Goal: Task Accomplishment & Management: Manage account settings

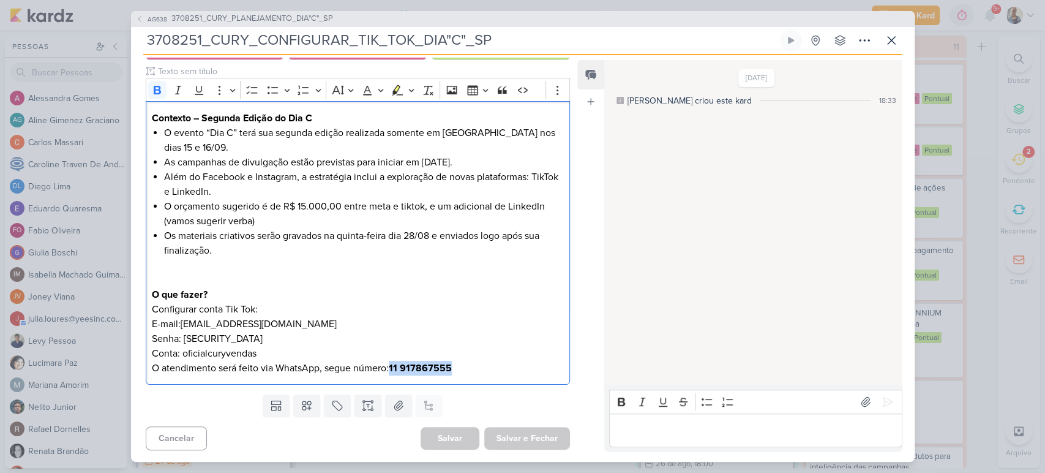
scroll to position [206, 0]
click at [461, 371] on p "Configurar conta Tik Tok: E-mail:canalcuryvendas@gmail.com Senha: 5iATWyh2h5pmw…" at bounding box center [357, 338] width 411 height 73
drag, startPoint x: 461, startPoint y: 371, endPoint x: 394, endPoint y: 368, distance: 67.4
click at [394, 368] on p "Configurar conta Tik Tok: E-mail:canalcuryvendas@gmail.com Senha: 5iATWyh2h5pmw…" at bounding box center [357, 338] width 411 height 73
copy strong "11 917867555"
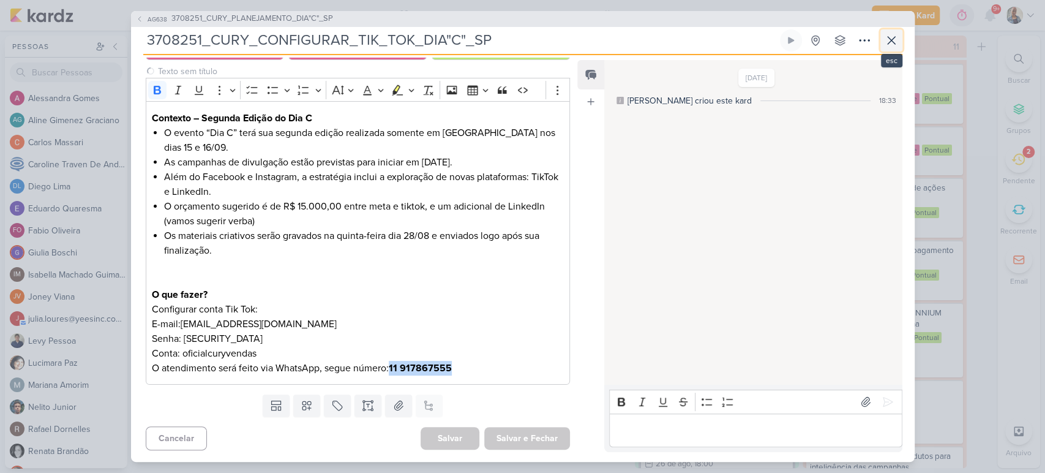
click at [888, 40] on icon at bounding box center [891, 40] width 15 height 15
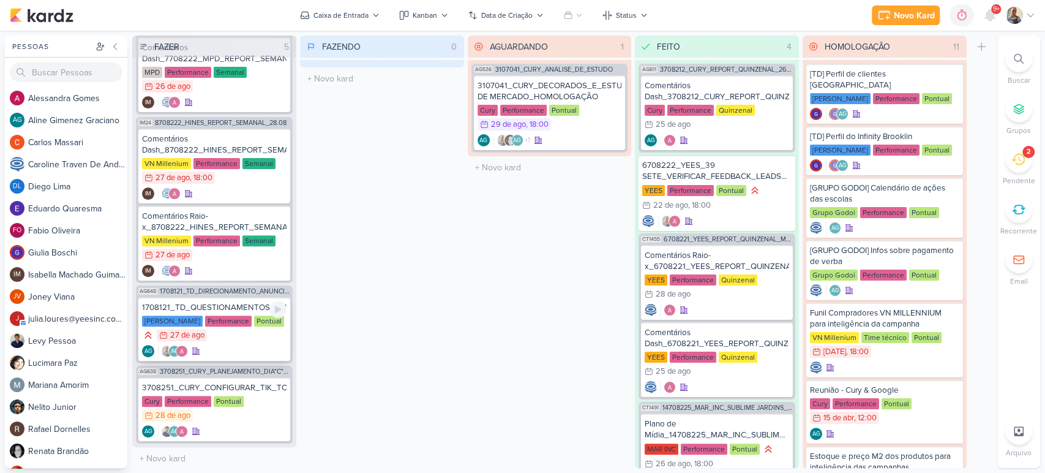
click at [233, 302] on div "1708121_TD_QUESTIONAMENTOS_CLIENTE" at bounding box center [214, 307] width 144 height 11
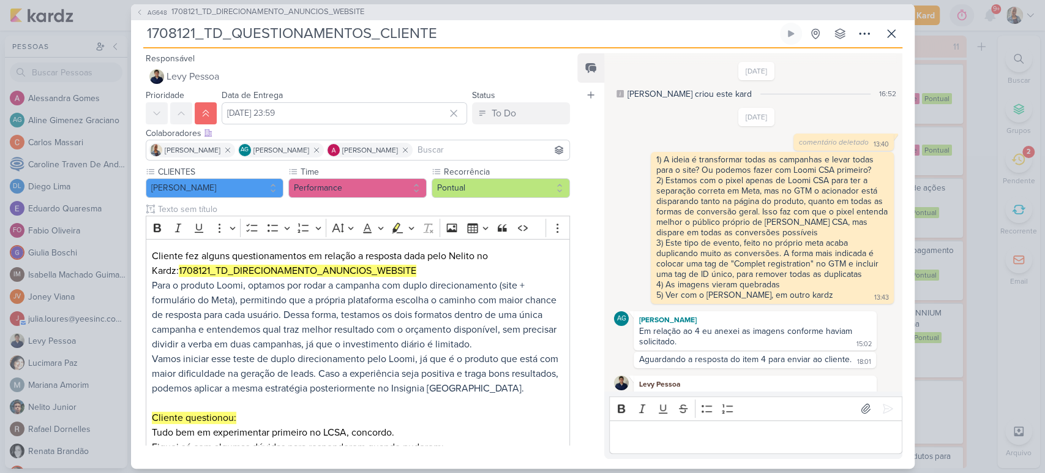
scroll to position [395, 0]
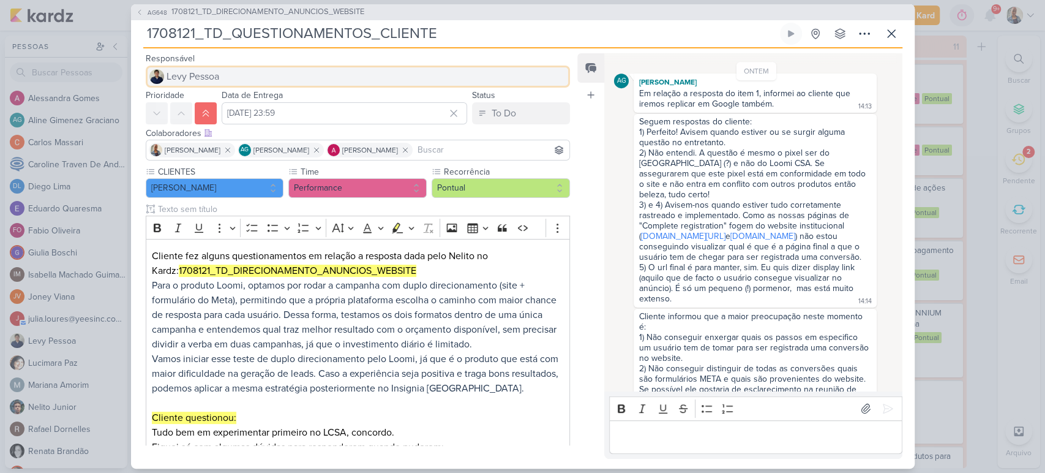
click at [275, 80] on button "Levy Pessoa" at bounding box center [358, 76] width 425 height 22
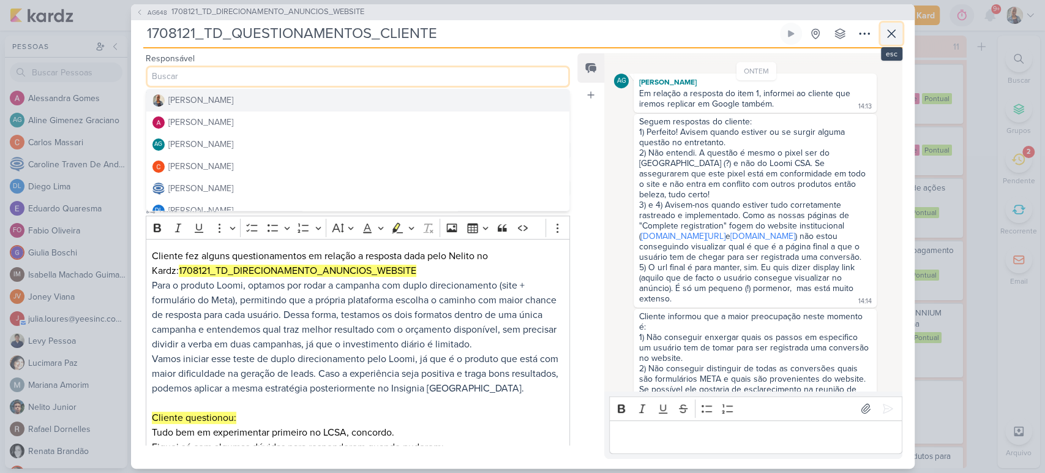
click at [889, 37] on icon at bounding box center [891, 33] width 15 height 15
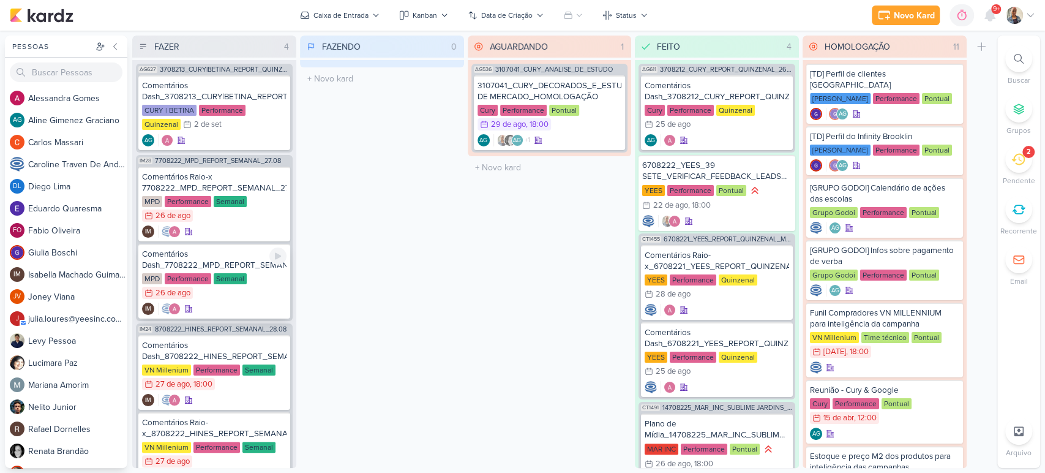
click at [191, 266] on div "Comentários Dash_7708222_MPD_REPORT_SEMANAL_27.08" at bounding box center [214, 260] width 144 height 22
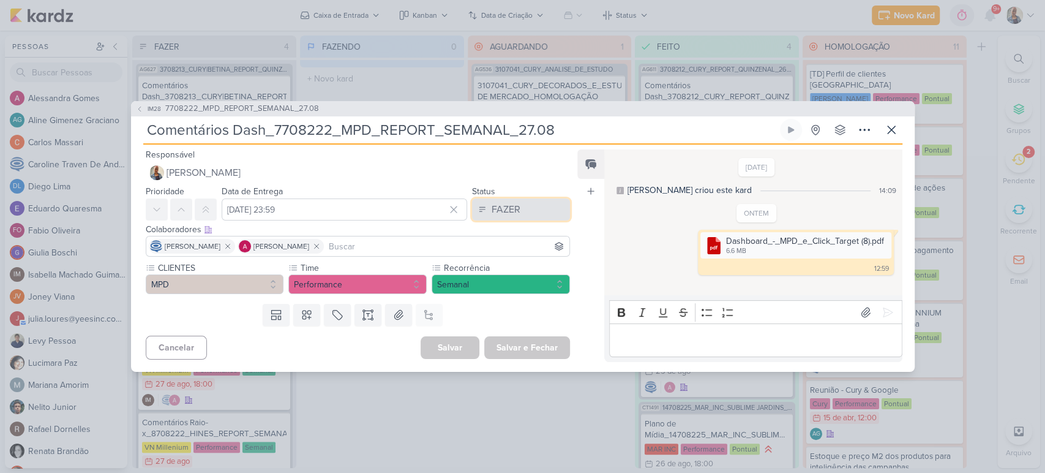
click at [492, 211] on div "FAZER" at bounding box center [506, 209] width 29 height 15
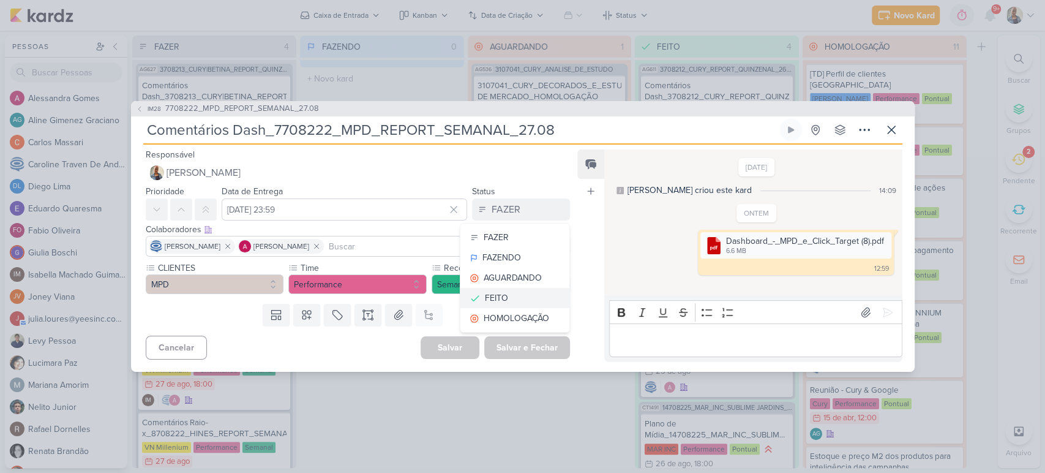
click at [495, 298] on div "FEITO" at bounding box center [496, 297] width 23 height 13
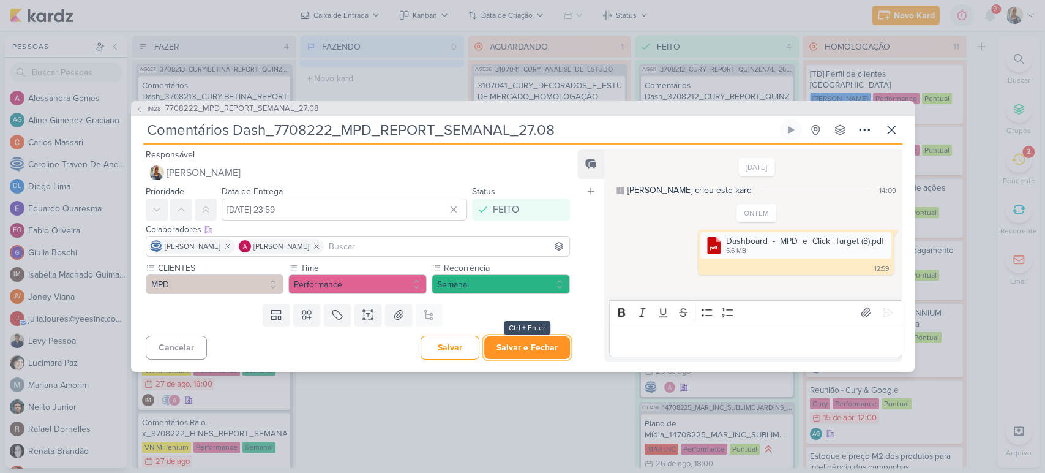
click at [522, 350] on button "Salvar e Fechar" at bounding box center [527, 347] width 86 height 23
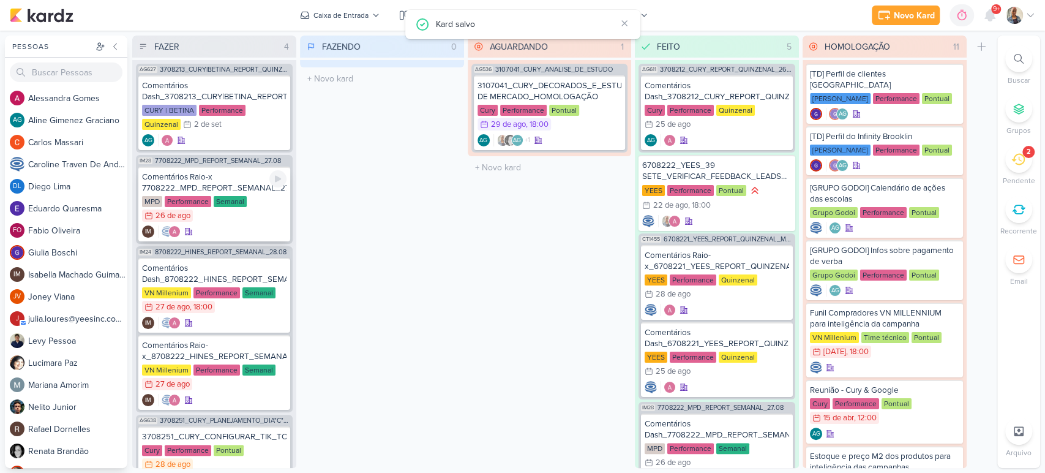
click at [218, 191] on div "Comentários Raio-x 7708222_MPD_REPORT_SEMANAL_27.08" at bounding box center [214, 182] width 144 height 22
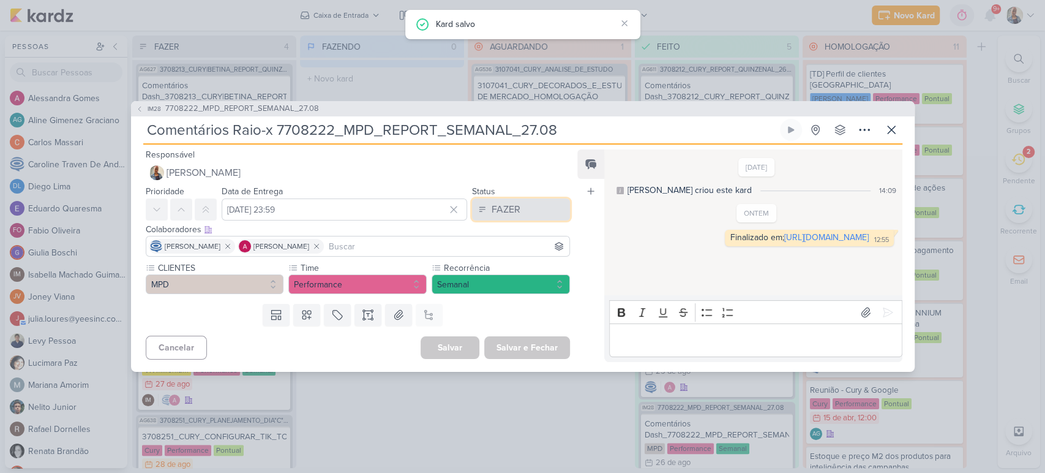
click at [531, 200] on button "FAZER" at bounding box center [521, 209] width 98 height 22
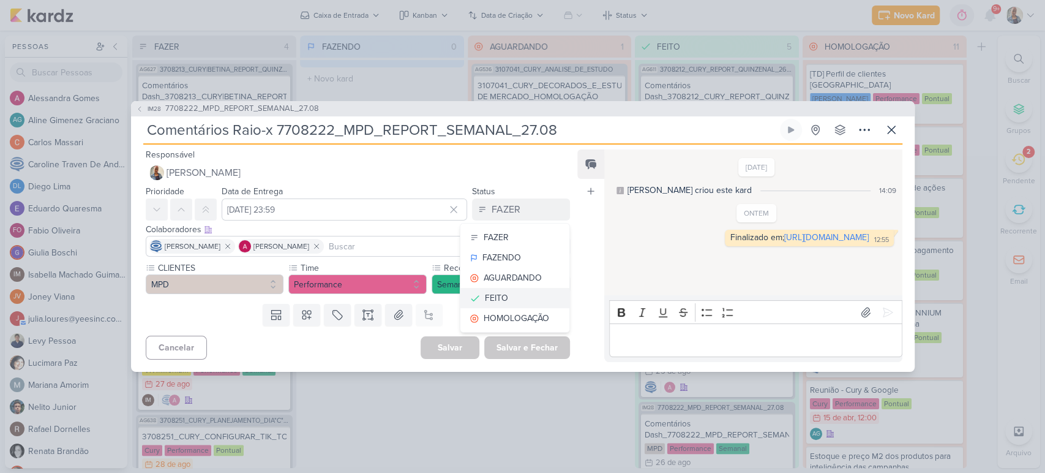
click at [507, 295] on button "FEITO" at bounding box center [514, 298] width 109 height 20
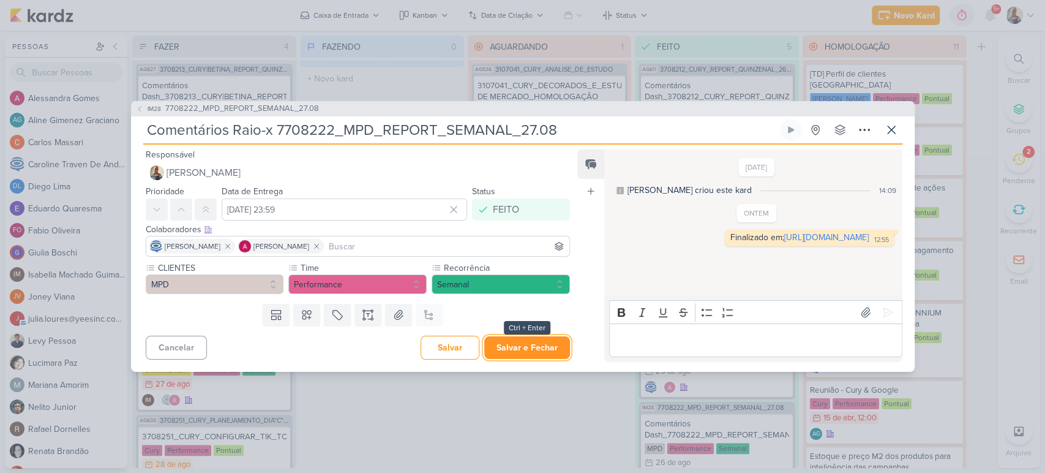
click at [521, 347] on button "Salvar e Fechar" at bounding box center [527, 347] width 86 height 23
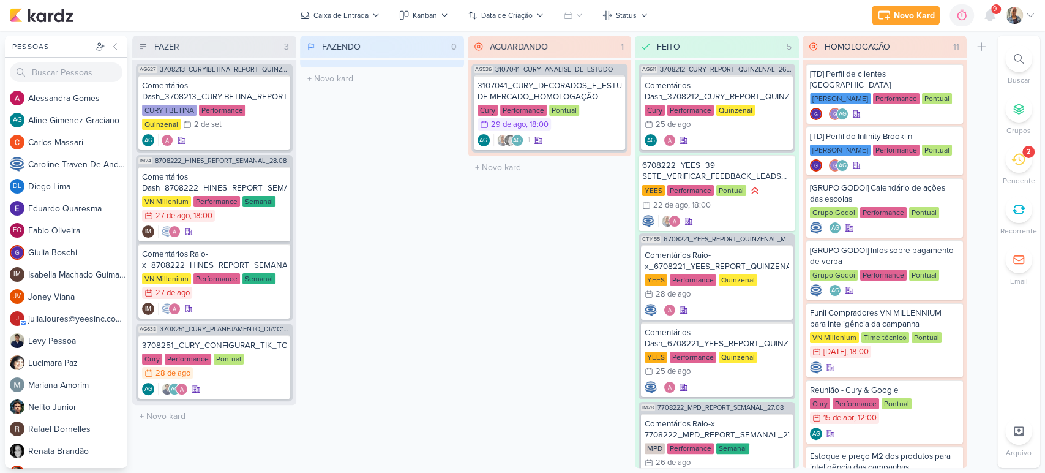
click at [1022, 155] on icon at bounding box center [1017, 158] width 13 height 13
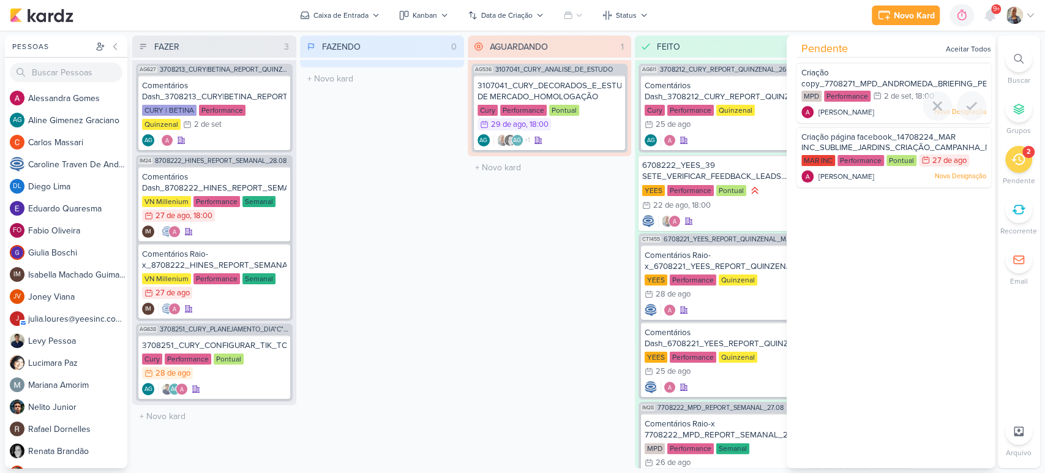
click at [880, 72] on div "Criação copy_7708271_MPD_ANDROMEDA_BRIEFING_PEÇAS_NOVO_KV_LANÇAMENTO" at bounding box center [893, 78] width 185 height 23
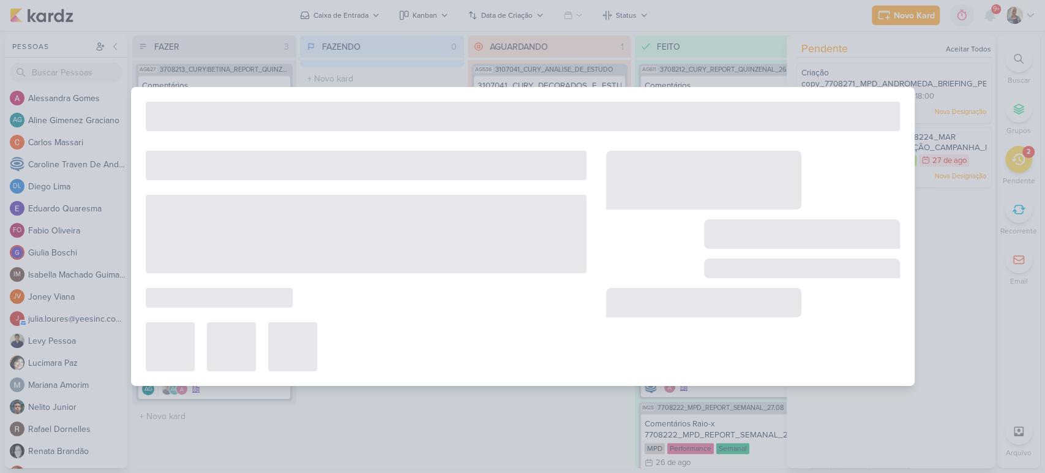
type input "Criação copy_7708271_MPD_ANDROMEDA_BRIEFING_PEÇAS_NOVO_KV_LANÇAMENTO"
type input "[DATE] 18:00"
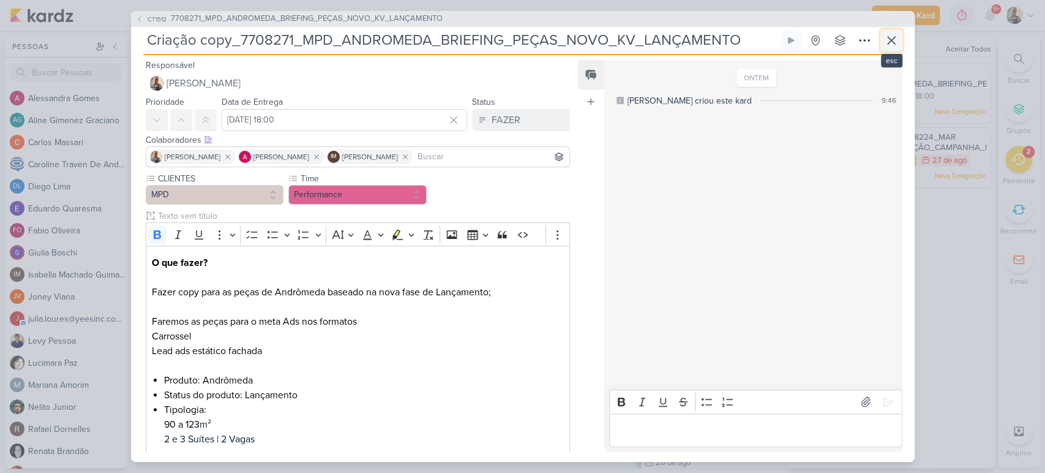
click at [894, 50] on button at bounding box center [891, 40] width 22 height 22
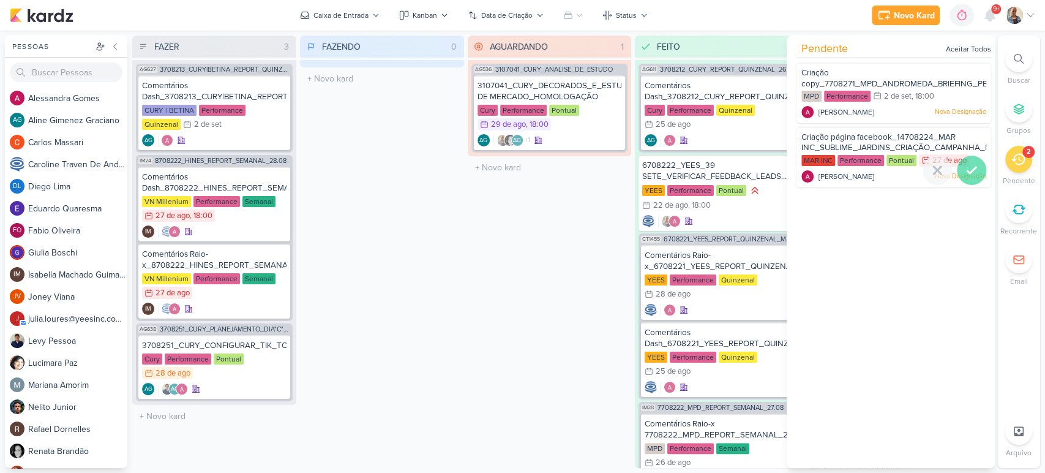
click at [971, 171] on icon at bounding box center [971, 170] width 15 height 15
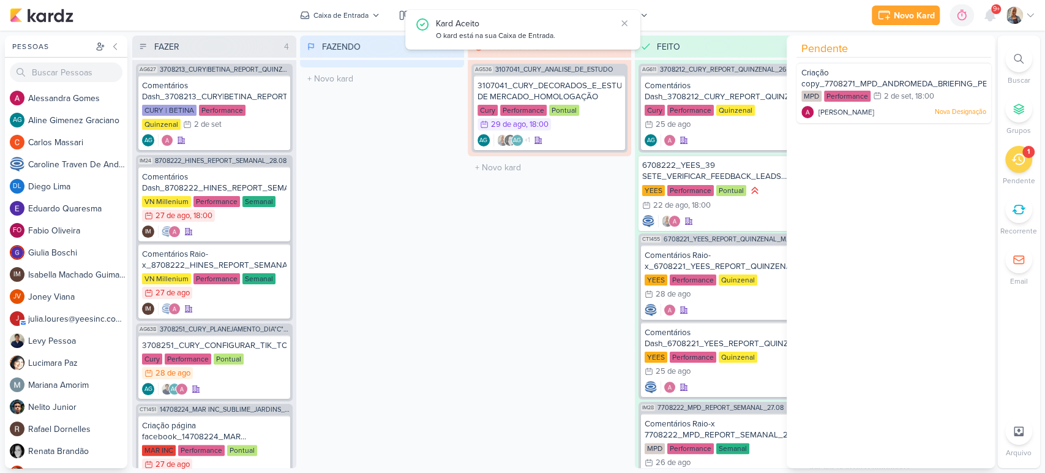
click at [410, 228] on div "FAZENDO 0 Mover Para Esquerda Mover Para Direita [GEOGRAPHIC_DATA] O título do …" at bounding box center [382, 252] width 164 height 432
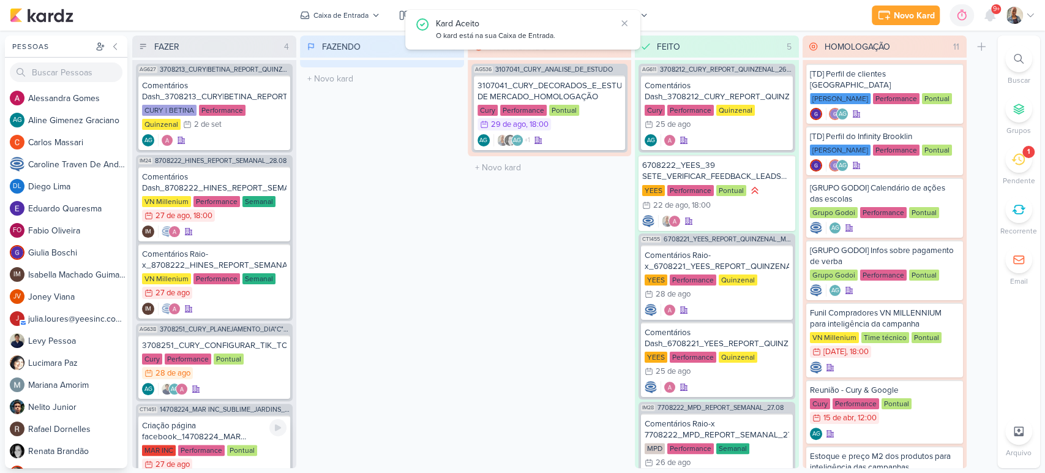
click at [183, 423] on div "Criação página facebook_14708224_MAR INC_SUBLIME_JARDINS_CRIAÇÃO_CAMPANHA_META_…" at bounding box center [214, 431] width 144 height 22
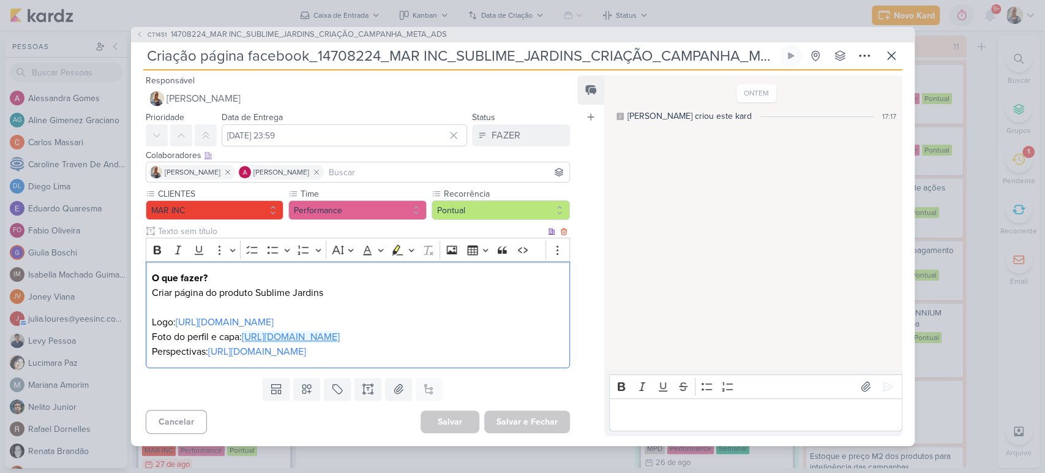
click at [242, 337] on link "[URL][DOMAIN_NAME]" at bounding box center [291, 337] width 98 height 12
click at [519, 124] on button "FAZER" at bounding box center [521, 135] width 98 height 22
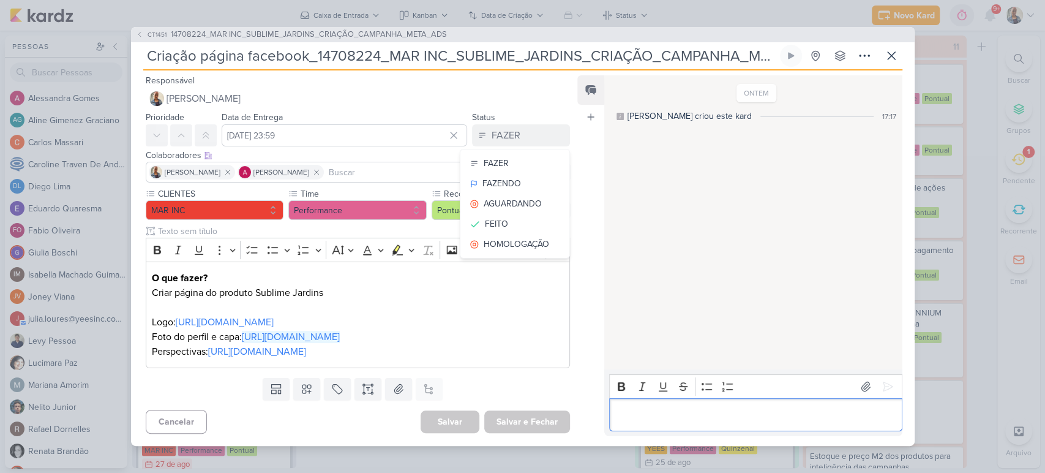
click at [653, 422] on p "Editor editing area: main" at bounding box center [756, 414] width 280 height 15
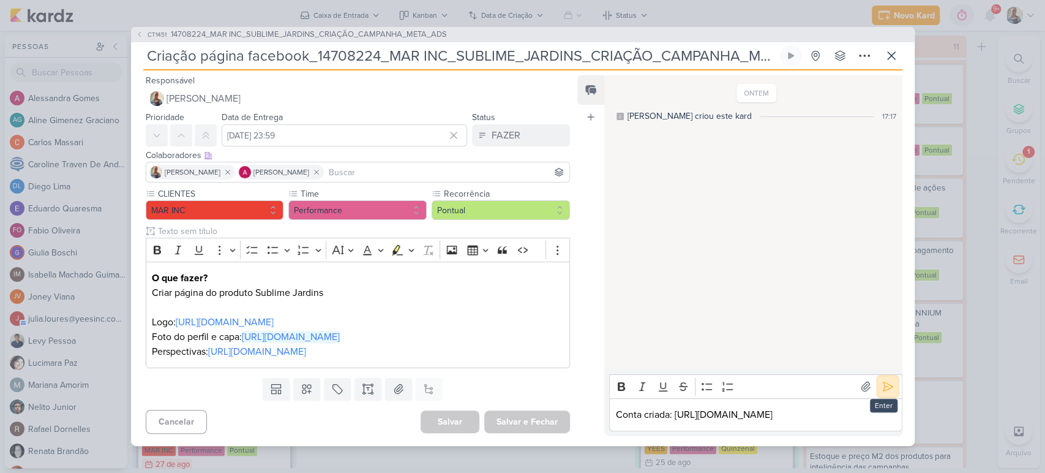
click at [883, 386] on icon at bounding box center [887, 386] width 9 height 9
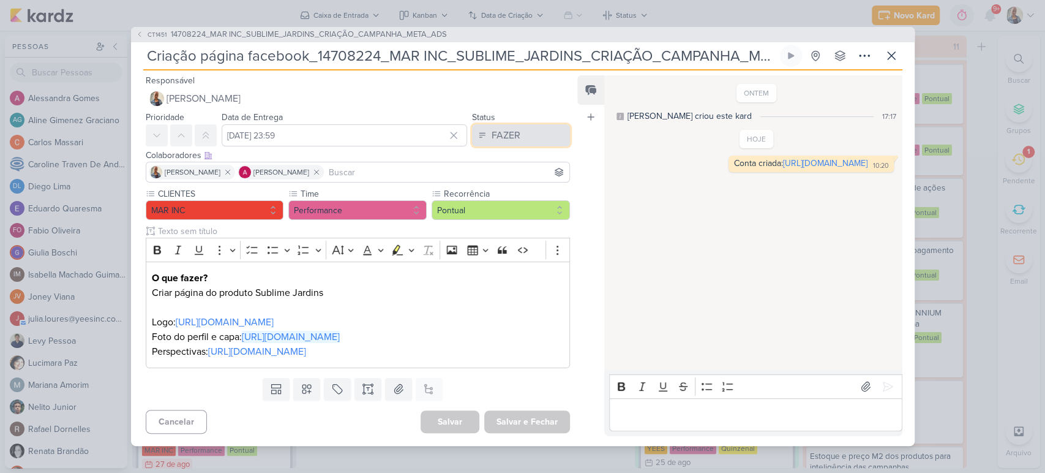
click at [508, 128] on div "FAZER" at bounding box center [506, 135] width 29 height 15
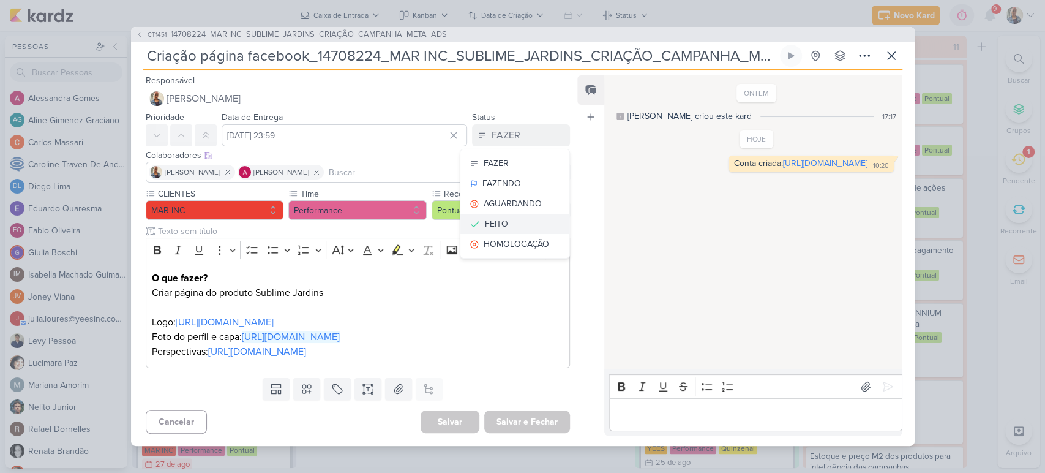
click at [514, 214] on button "FEITO" at bounding box center [514, 224] width 109 height 20
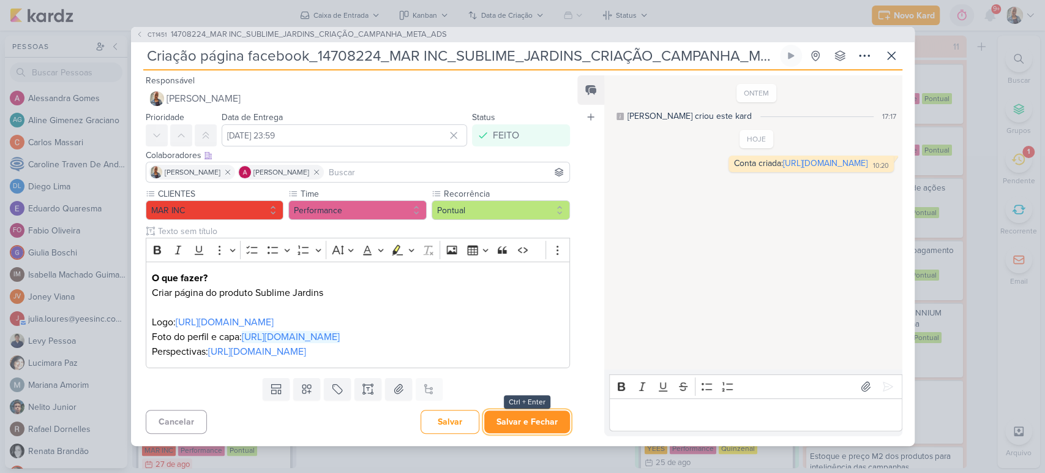
click at [547, 433] on button "Salvar e Fechar" at bounding box center [527, 421] width 86 height 23
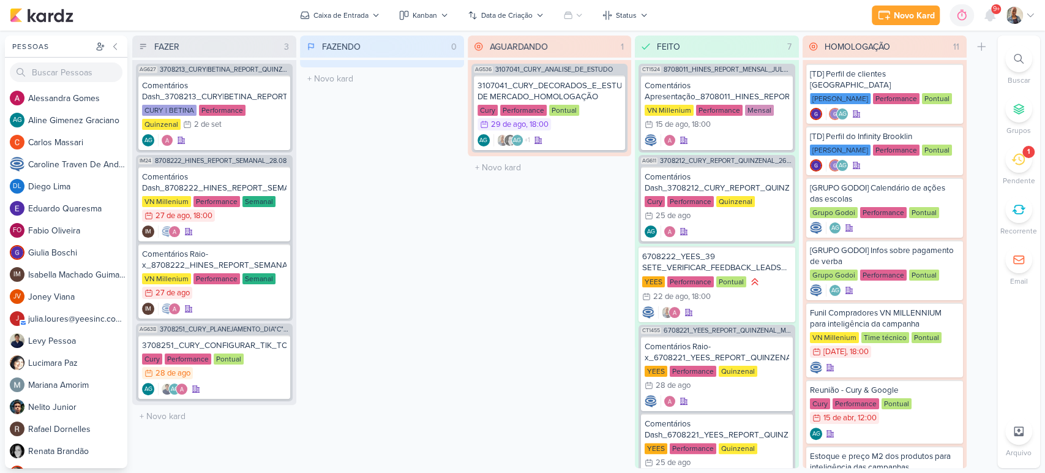
click at [1023, 154] on div "1" at bounding box center [1028, 152] width 12 height 12
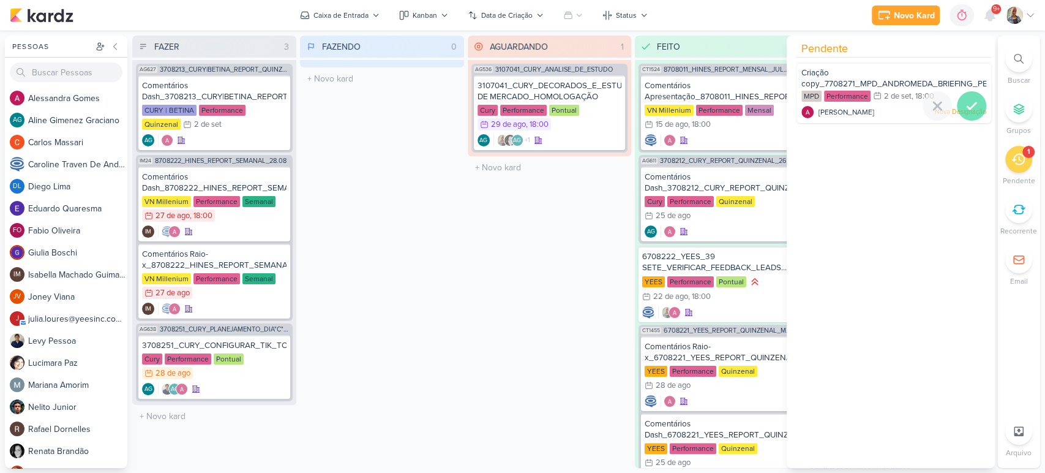
click at [970, 102] on icon at bounding box center [971, 106] width 15 height 15
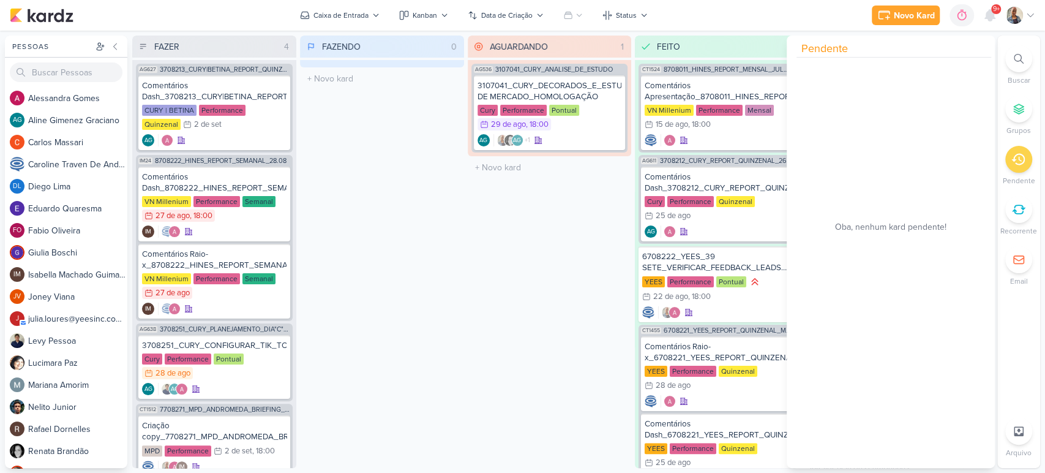
click at [433, 351] on div "FAZENDO 0 Mover Para Esquerda Mover Para Direita [GEOGRAPHIC_DATA] O título do …" at bounding box center [382, 252] width 164 height 432
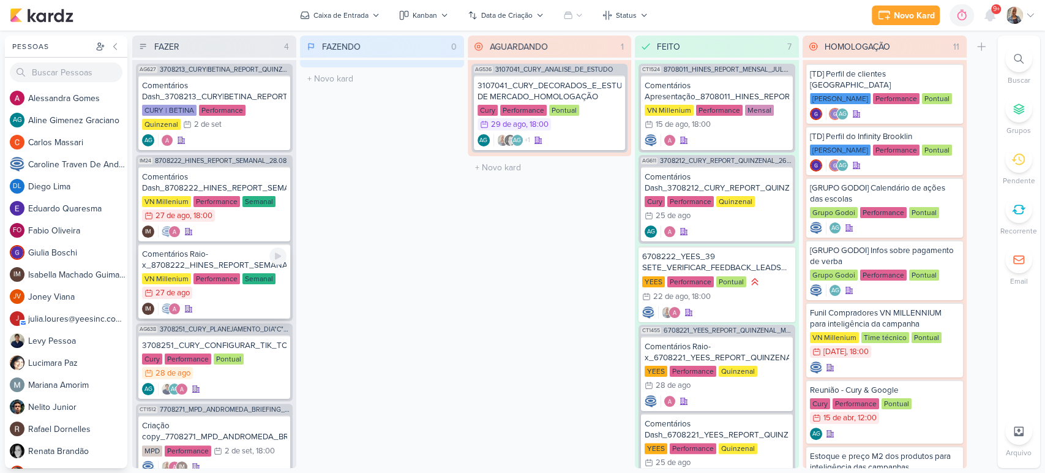
click at [192, 268] on div "Comentários Raio-x_8708222_HINES_REPORT_SEMANAL_28.08" at bounding box center [214, 260] width 144 height 22
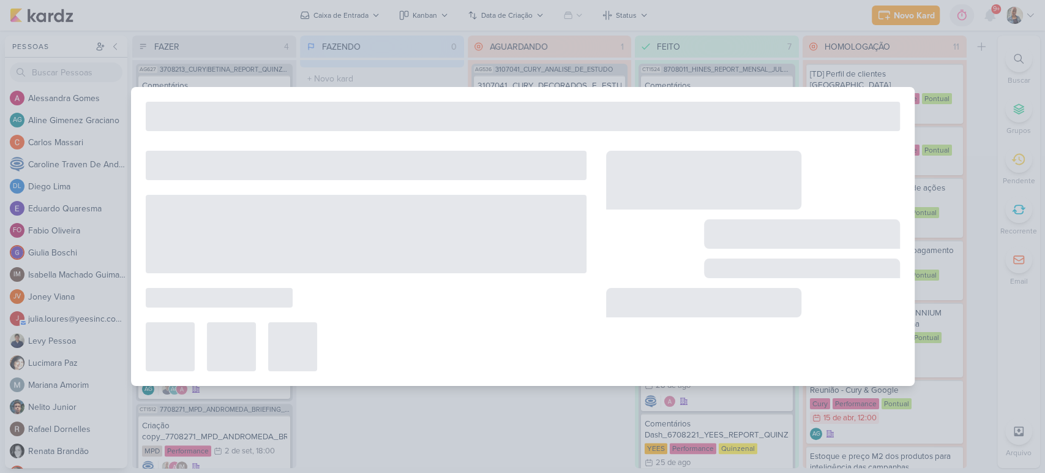
type input "Comentários Raio-x_8708222_HINES_REPORT_SEMANAL_28.08"
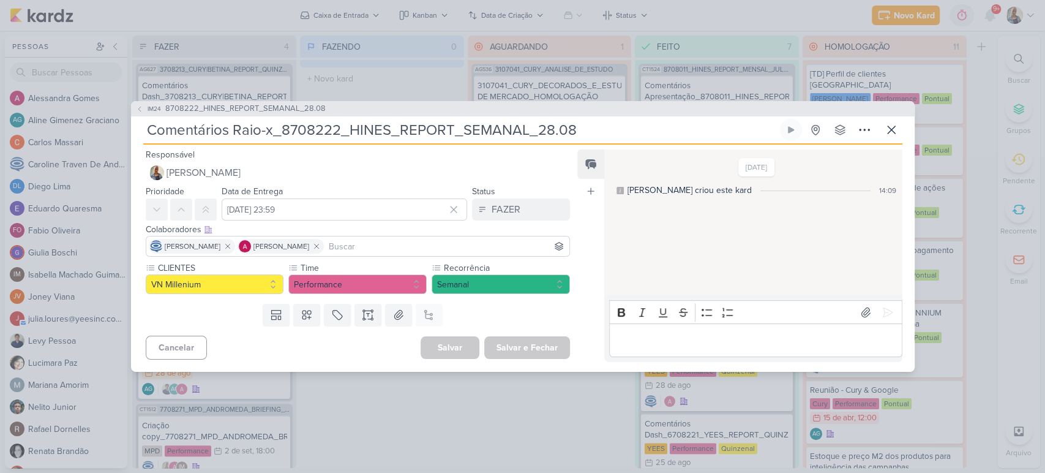
click at [419, 88] on div "IM24 8708222_HINES_REPORT_SEMANAL_28.08 Comentários Raio-x_8708222_HINES_REPORT…" at bounding box center [522, 236] width 1045 height 473
